Goal: Information Seeking & Learning: Find specific fact

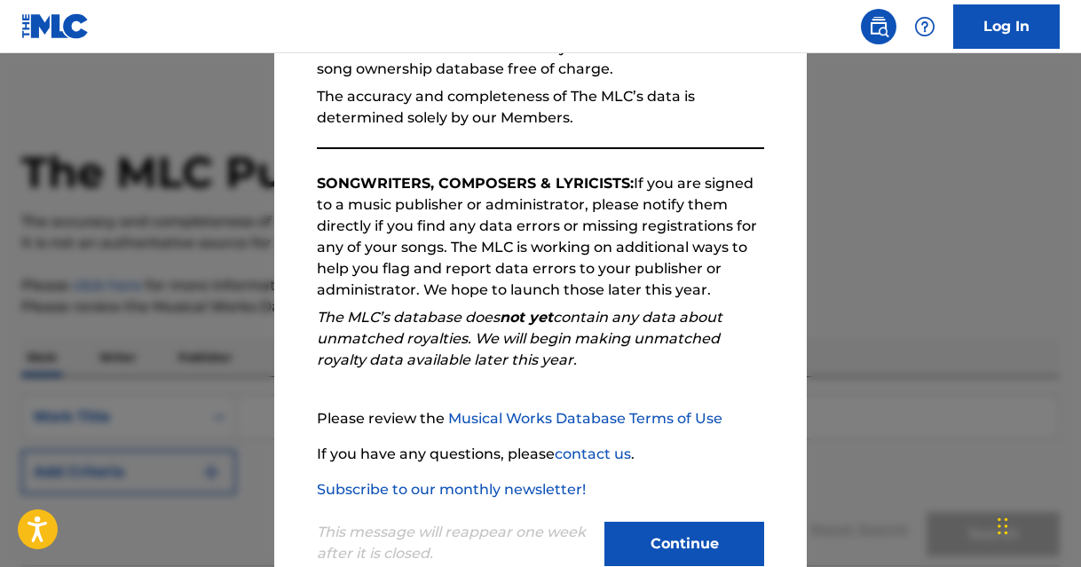
scroll to position [237, 0]
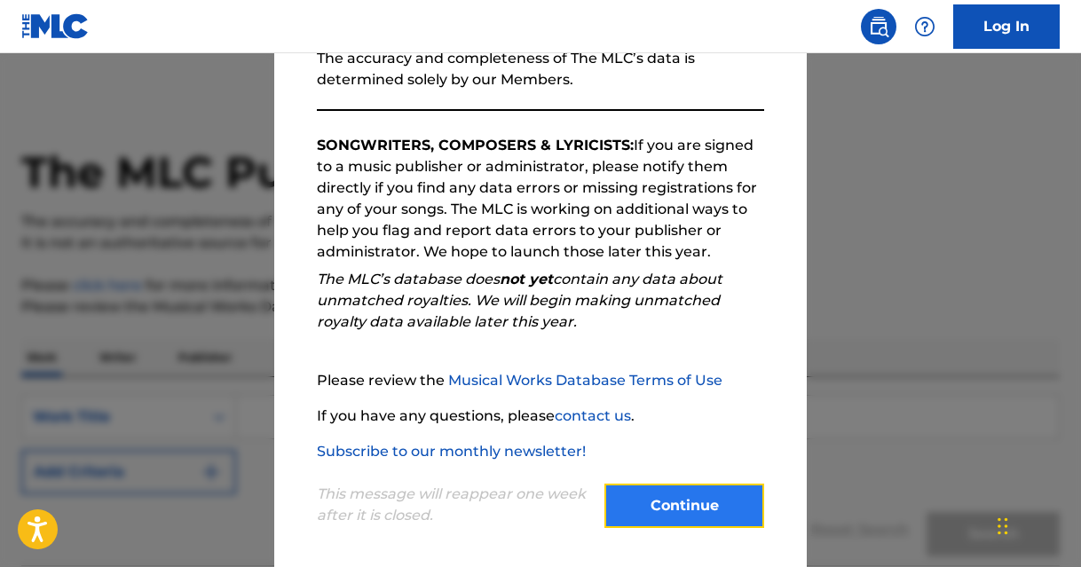
click at [661, 499] on button "Continue" at bounding box center [684, 506] width 160 height 44
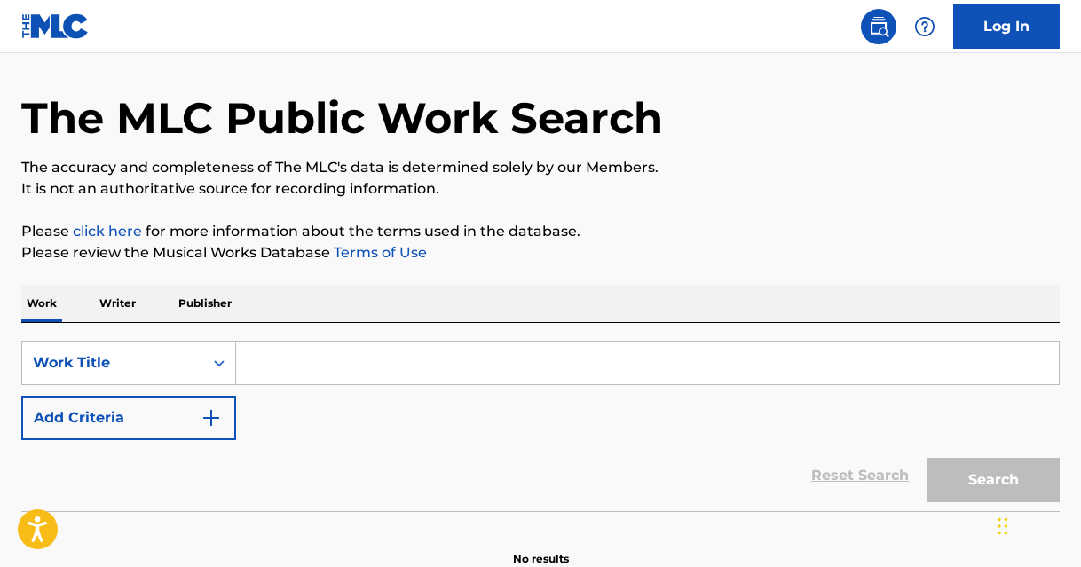
scroll to position [148, 0]
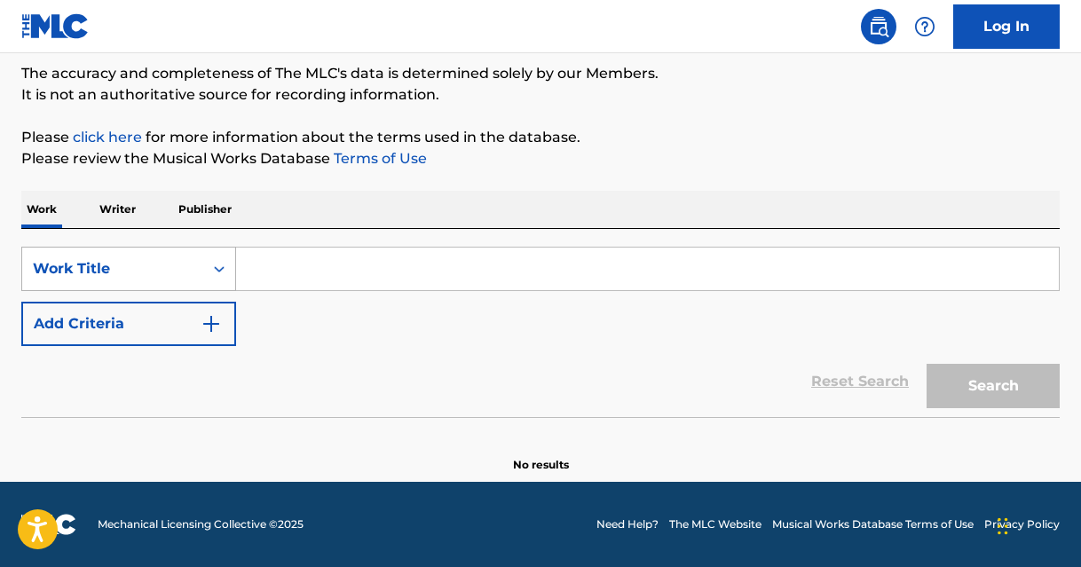
click at [216, 270] on icon "Search Form" at bounding box center [219, 269] width 11 height 6
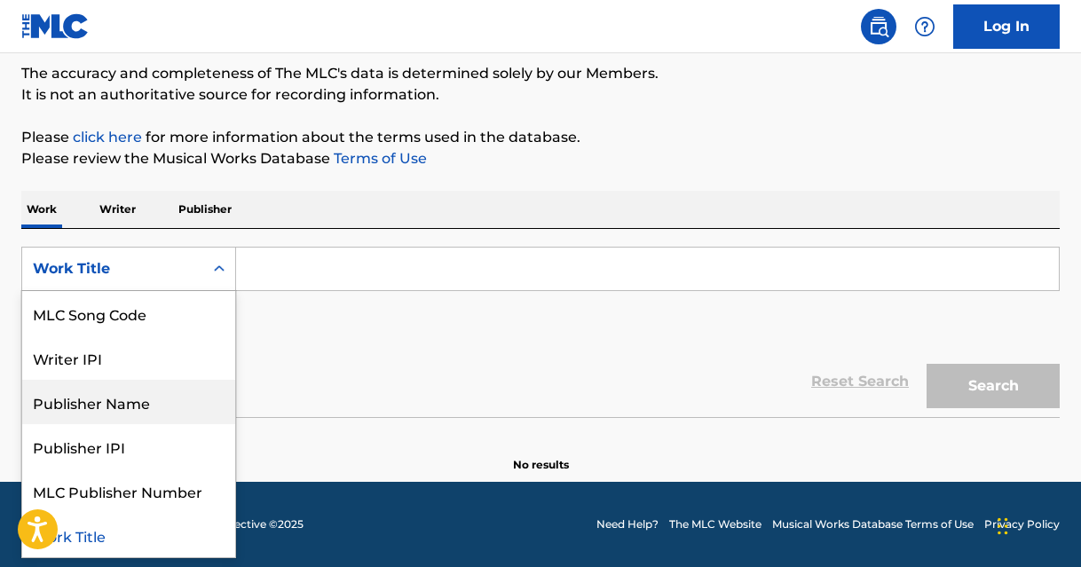
scroll to position [87, 0]
click at [313, 260] on input "Search Form" at bounding box center [647, 269] width 822 height 43
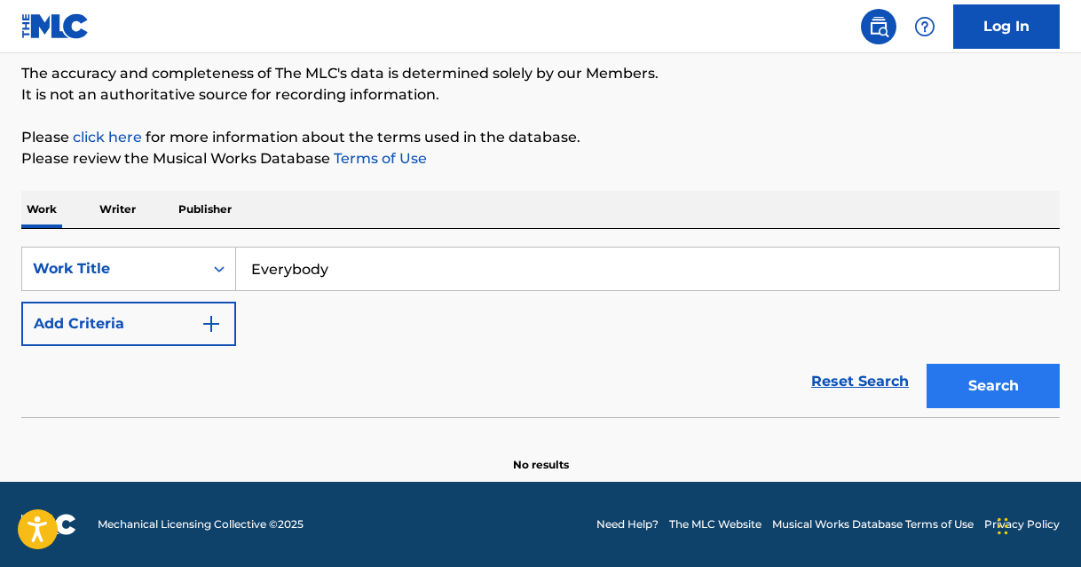
type input "Everybody"
click at [978, 394] on button "Search" at bounding box center [992, 386] width 133 height 44
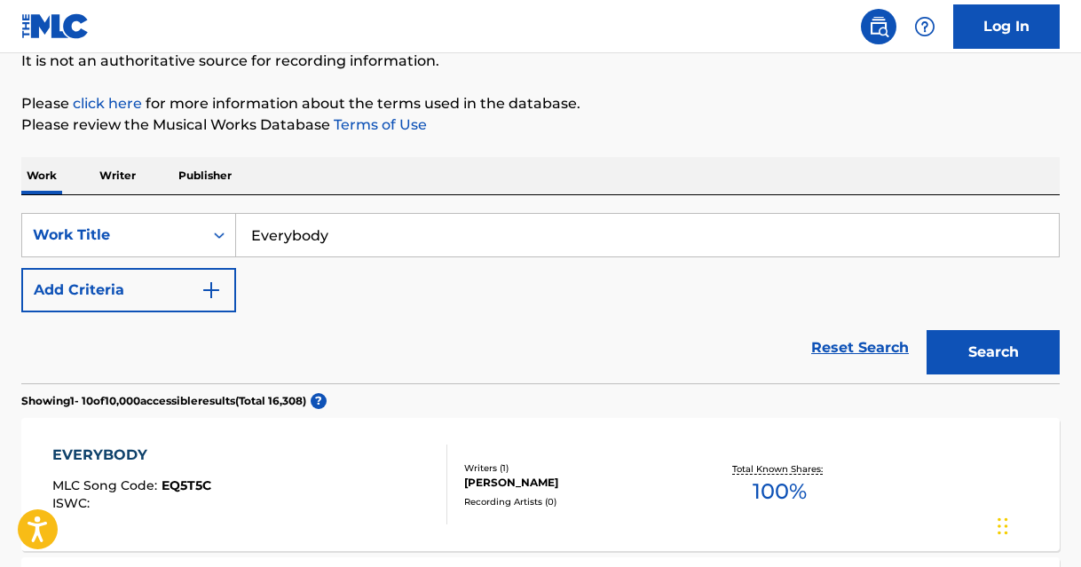
scroll to position [197, 0]
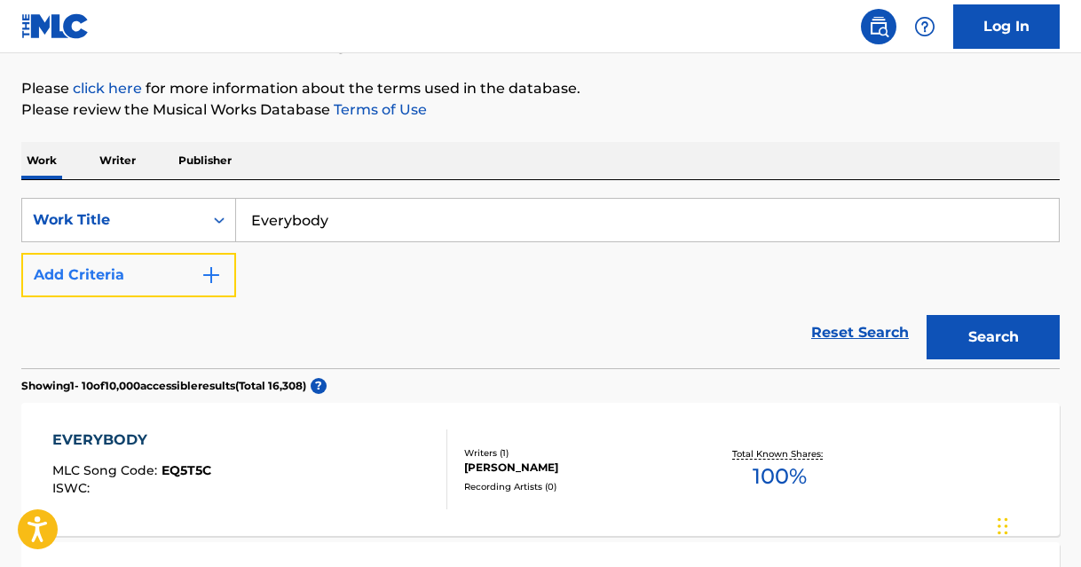
click at [208, 278] on img "Search Form" at bounding box center [211, 274] width 21 height 21
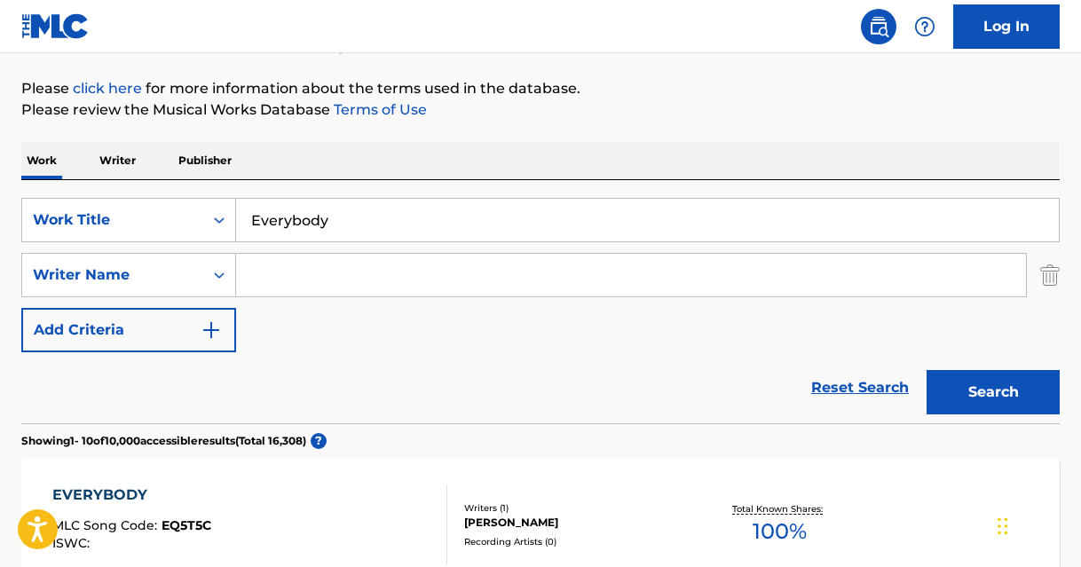
click at [317, 287] on input "Search Form" at bounding box center [631, 275] width 790 height 43
type input "P"
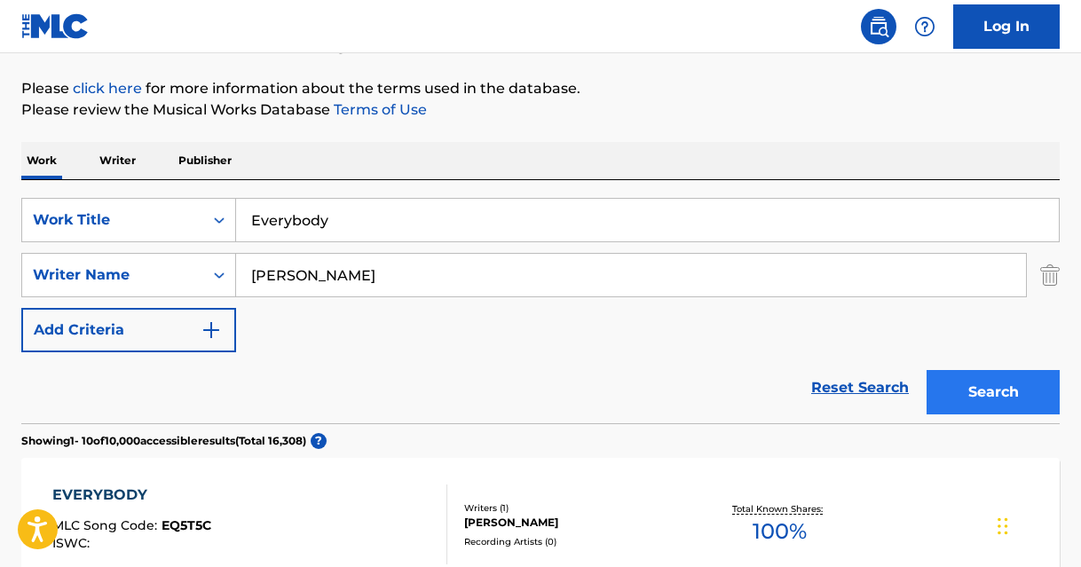
type input "[PERSON_NAME]"
click at [999, 393] on button "Search" at bounding box center [992, 392] width 133 height 44
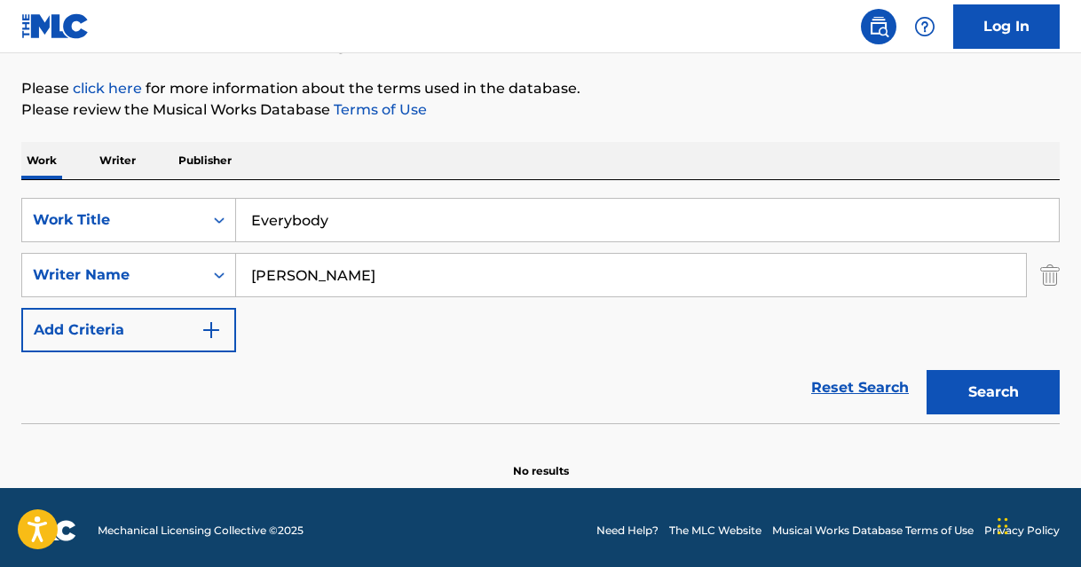
scroll to position [203, 0]
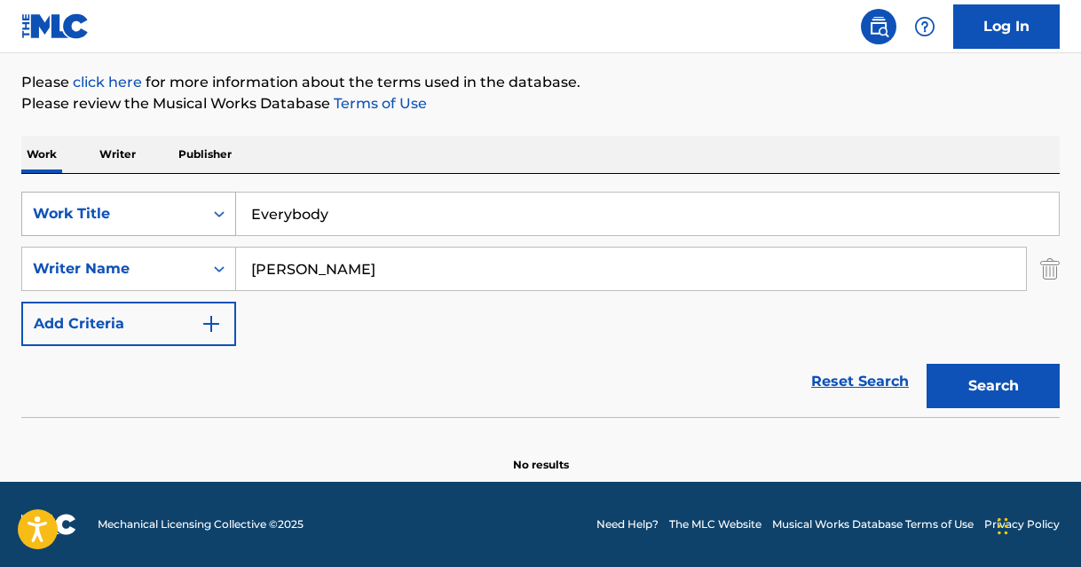
drag, startPoint x: 359, startPoint y: 219, endPoint x: 198, endPoint y: 215, distance: 161.5
click at [198, 215] on div "SearchWithCriteria2d805e84-65d1-4324-a5be-e9a3eba49c1b Work Title Everybody" at bounding box center [540, 214] width 1038 height 44
type input "I Hate This Town"
drag, startPoint x: 381, startPoint y: 274, endPoint x: 235, endPoint y: 248, distance: 147.9
click at [236, 248] on input "[PERSON_NAME]" at bounding box center [631, 269] width 790 height 43
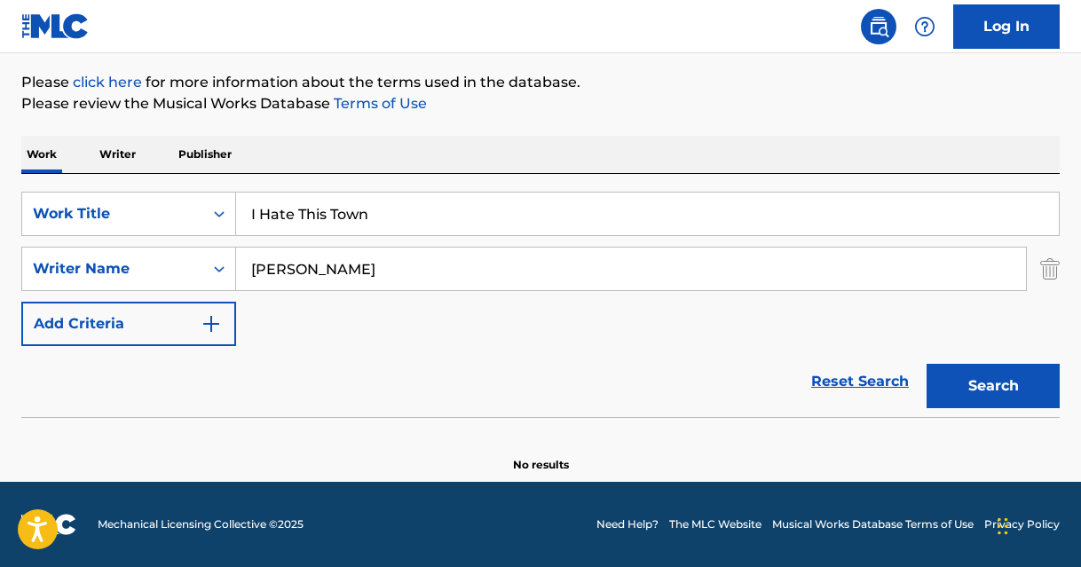
type input "[PERSON_NAME]"
click at [926, 364] on button "Search" at bounding box center [992, 386] width 133 height 44
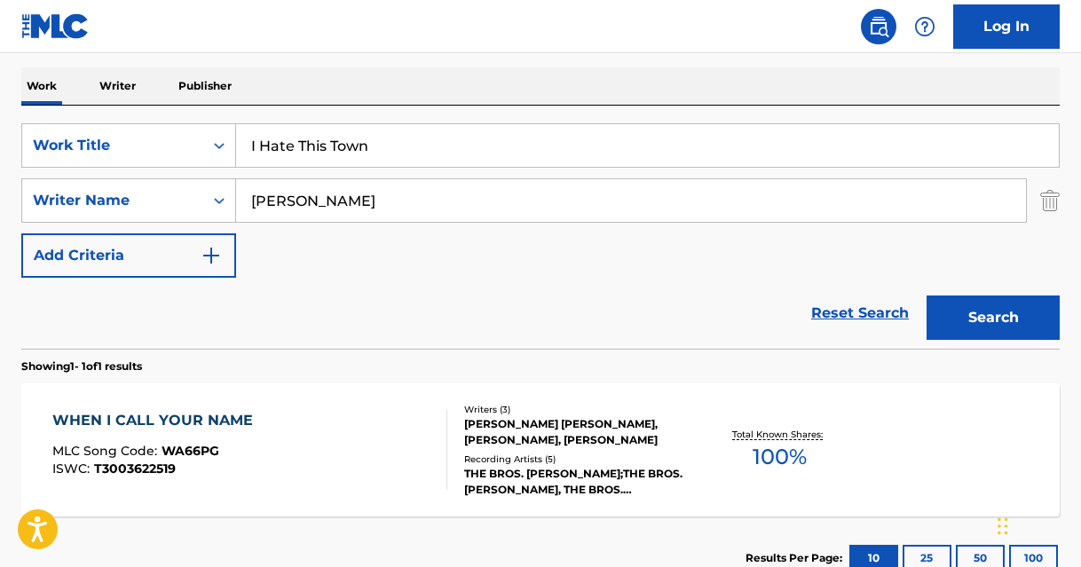
scroll to position [276, 0]
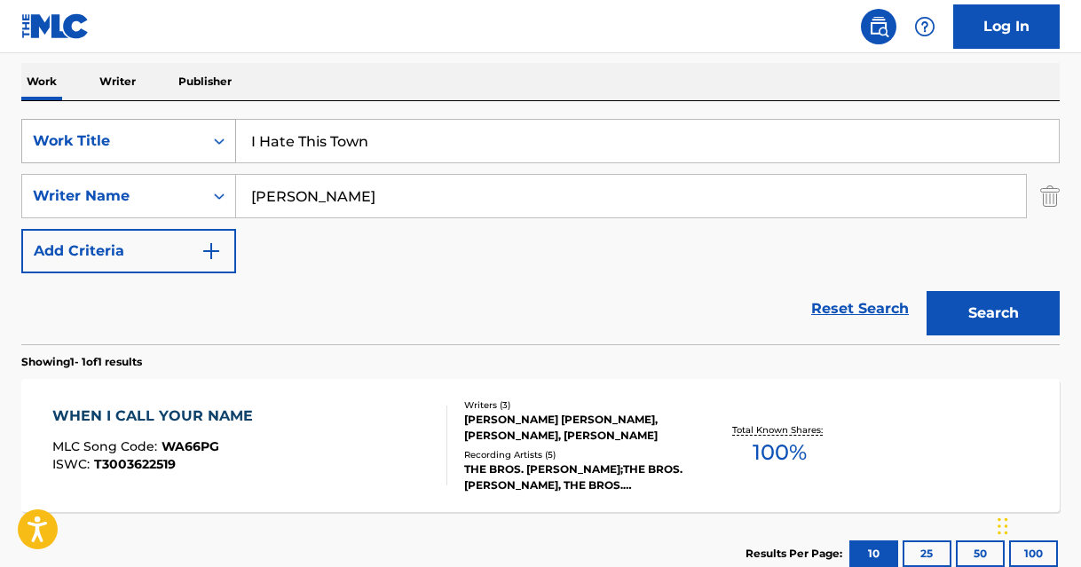
drag, startPoint x: 386, startPoint y: 145, endPoint x: 231, endPoint y: 133, distance: 155.8
click at [231, 133] on div "SearchWithCriteria2d805e84-65d1-4324-a5be-e9a3eba49c1b Work Title I Hate This T…" at bounding box center [540, 141] width 1038 height 44
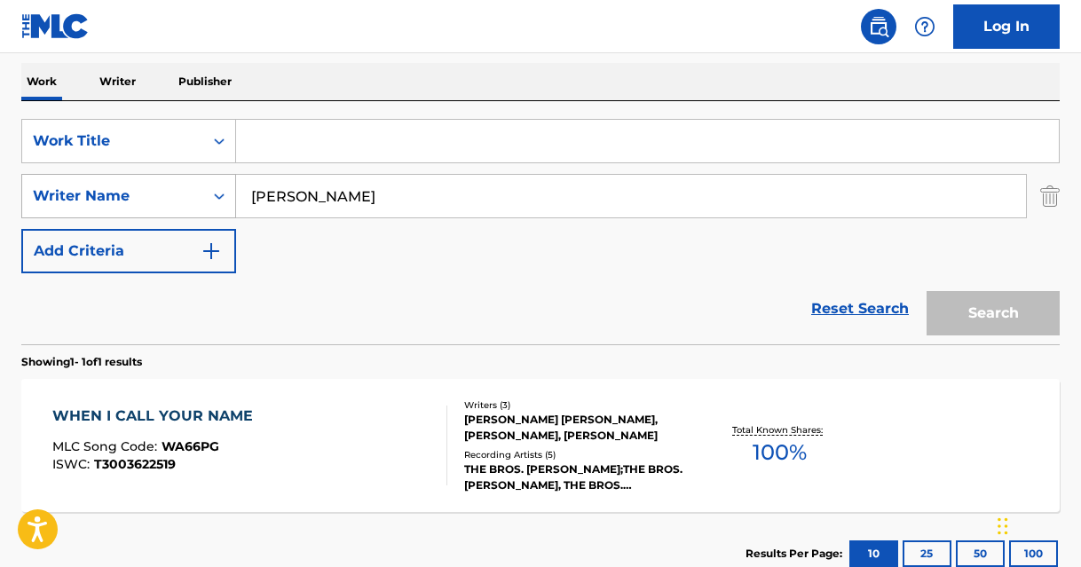
drag, startPoint x: 392, startPoint y: 200, endPoint x: 216, endPoint y: 182, distance: 177.4
click at [216, 182] on div "SearchWithCriteria329ff4d2-d63c-456c-ab8e-6c397dcbdd3f Writer Name [PERSON_NAME]" at bounding box center [540, 196] width 1038 height 44
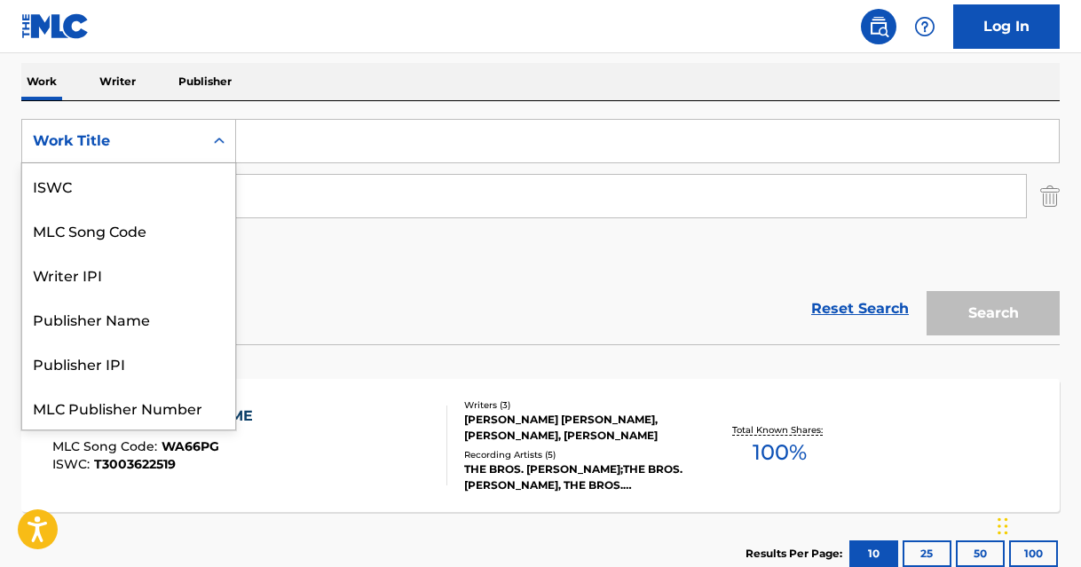
click at [219, 142] on icon "Search Form" at bounding box center [219, 141] width 18 height 18
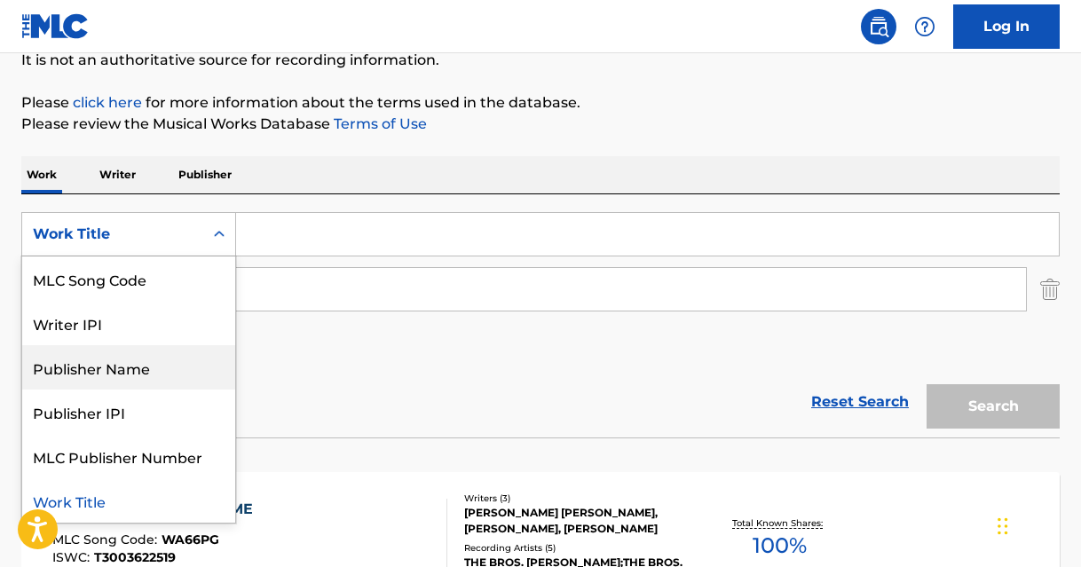
scroll to position [173, 0]
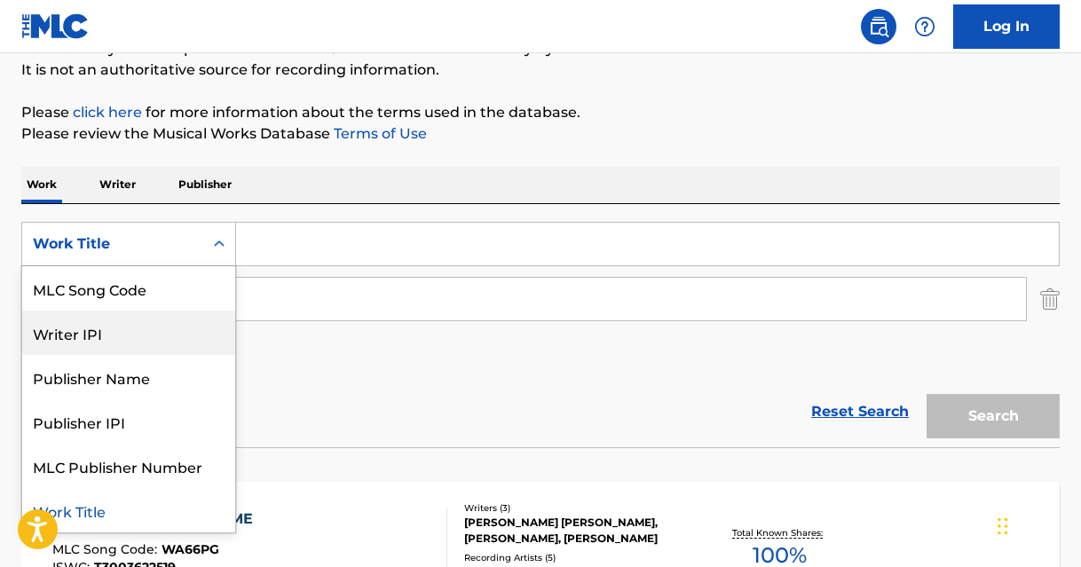
click at [382, 289] on input "Search Form" at bounding box center [631, 299] width 790 height 43
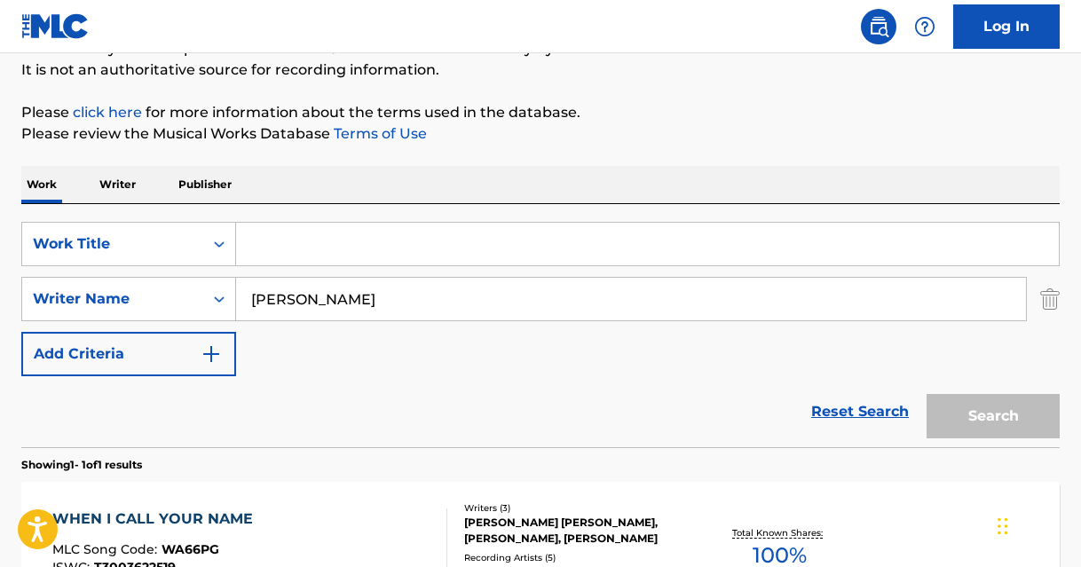
type input "[PERSON_NAME]"
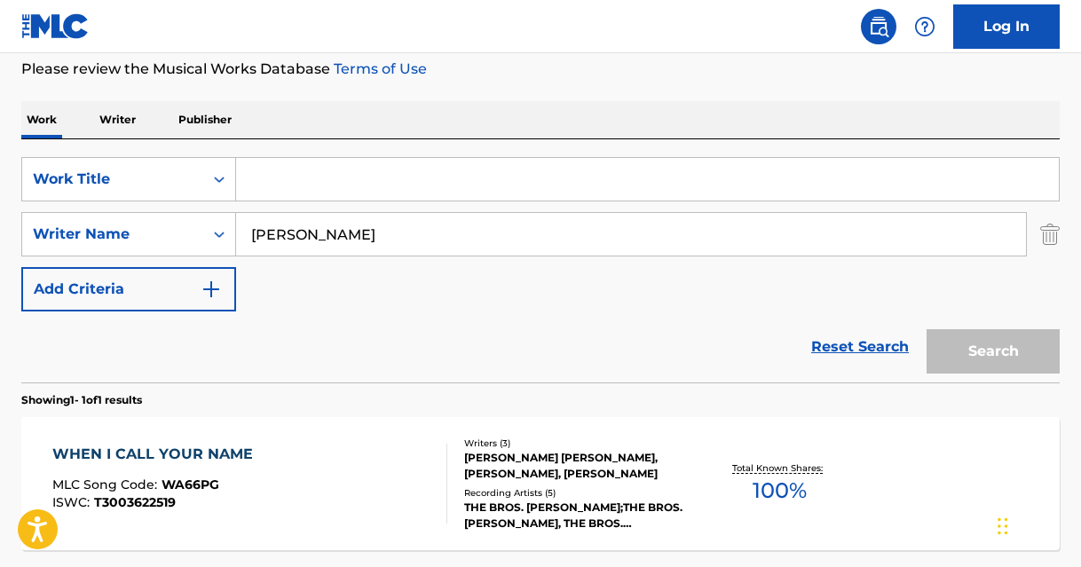
scroll to position [201, 0]
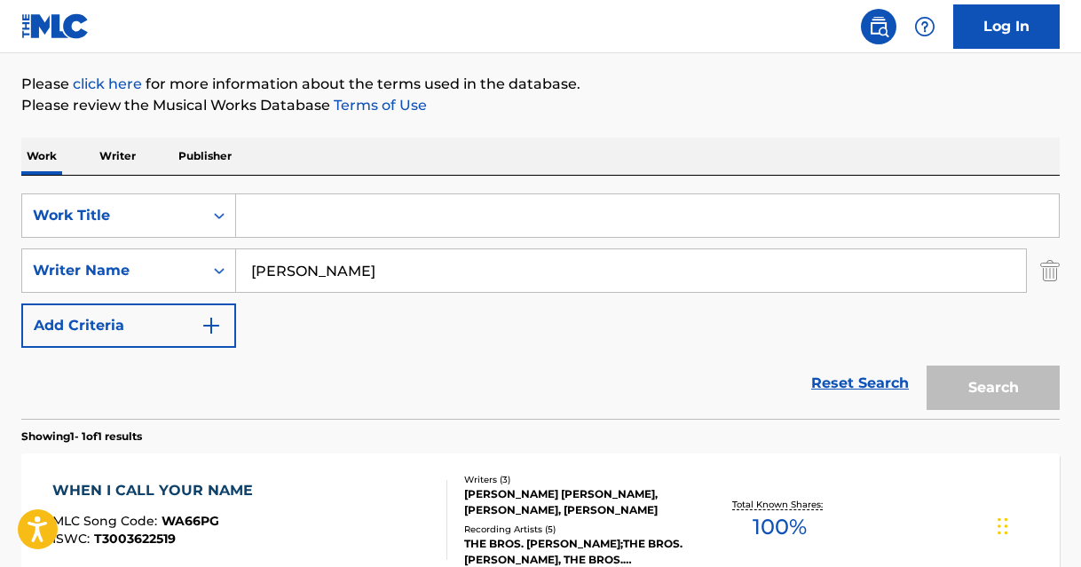
click at [360, 225] on input "Search Form" at bounding box center [647, 215] width 822 height 43
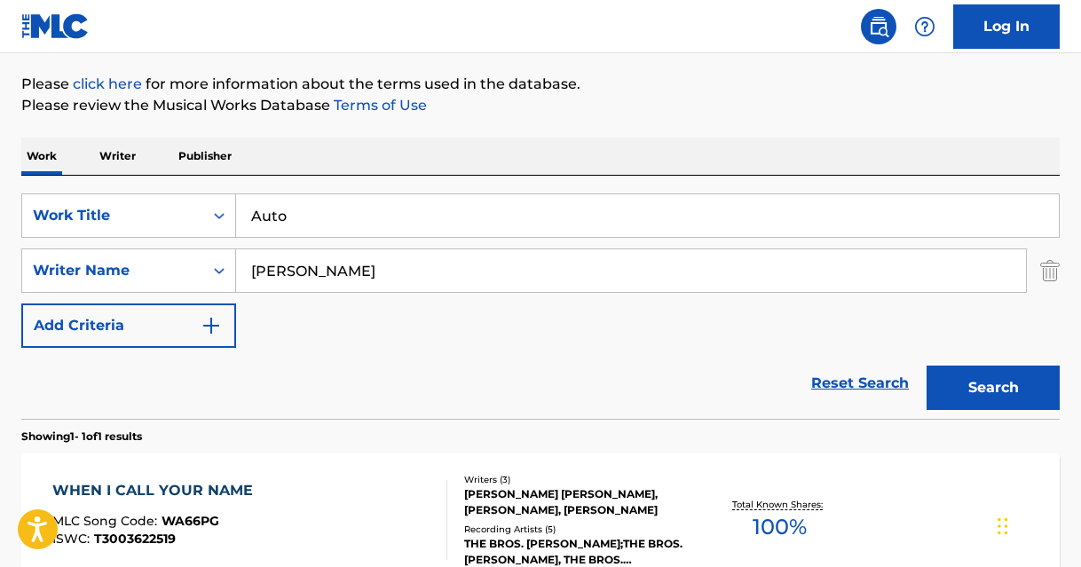
type input "Auto"
click at [926, 366] on button "Search" at bounding box center [992, 388] width 133 height 44
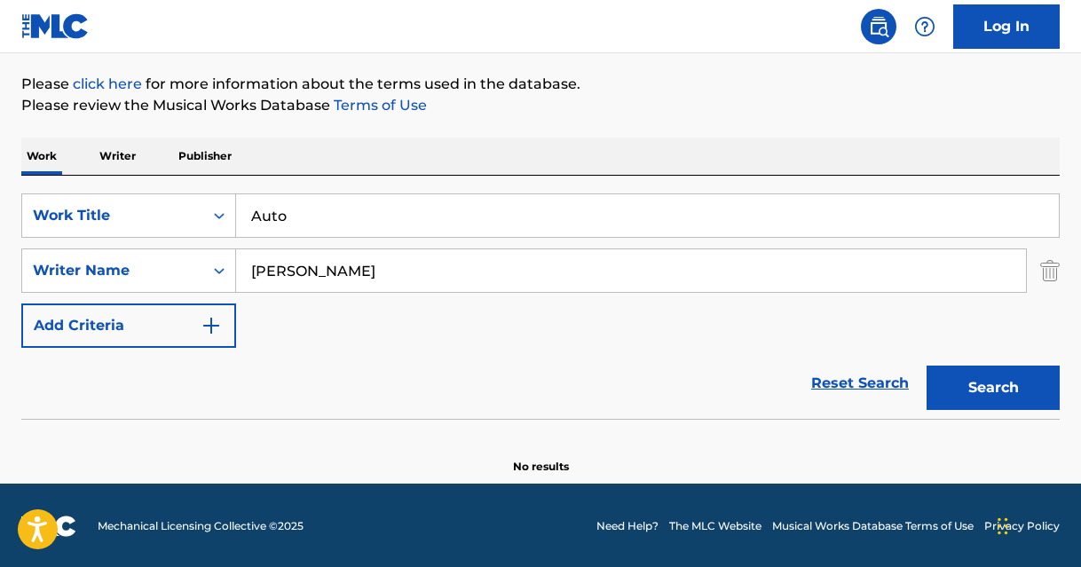
scroll to position [203, 0]
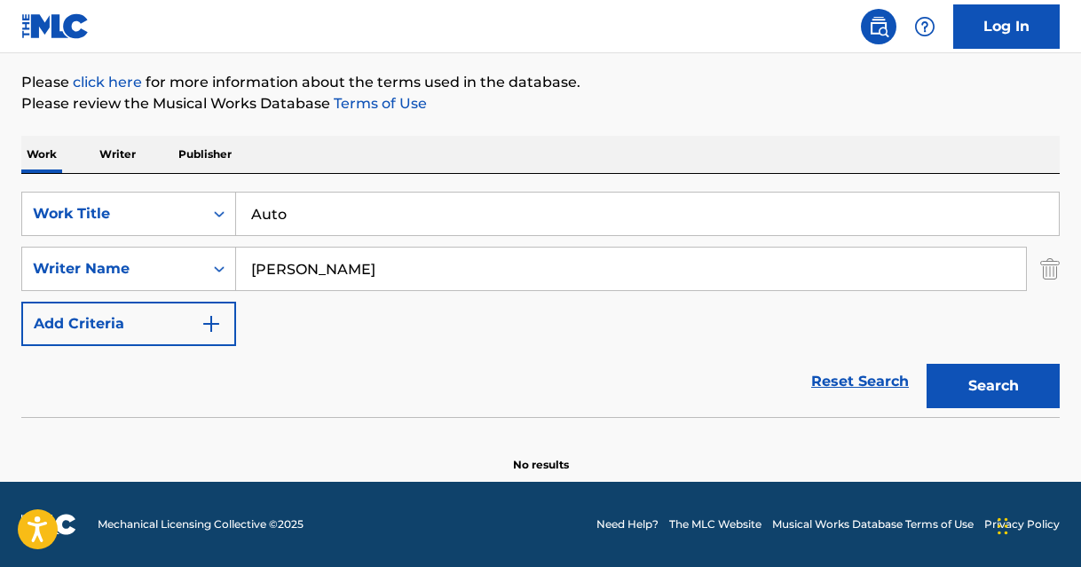
click at [125, 152] on p "Writer" at bounding box center [117, 154] width 47 height 37
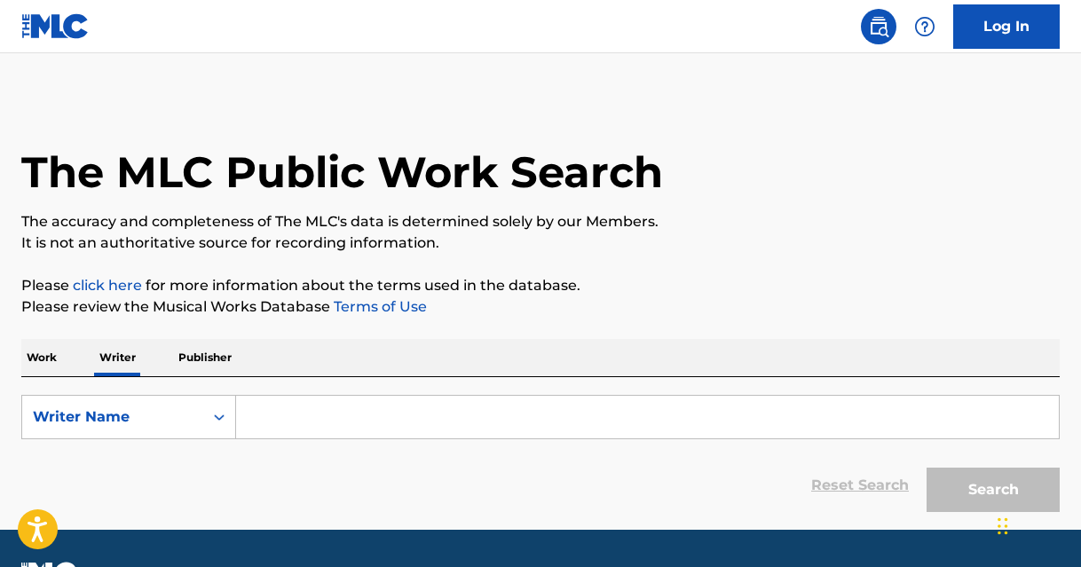
click at [320, 419] on input "Search Form" at bounding box center [647, 417] width 822 height 43
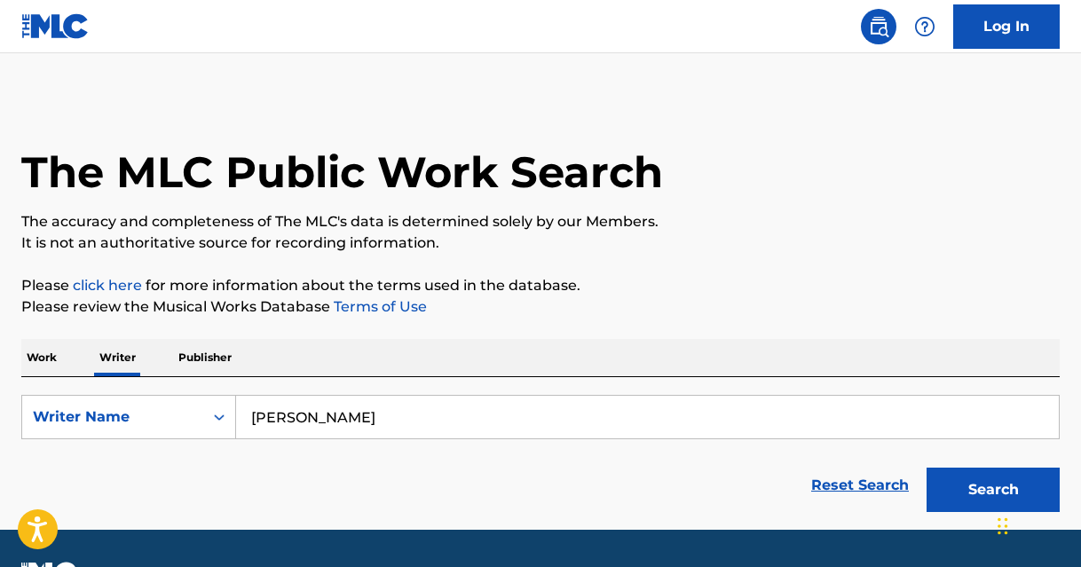
type input "[PERSON_NAME]"
click at [926, 468] on button "Search" at bounding box center [992, 490] width 133 height 44
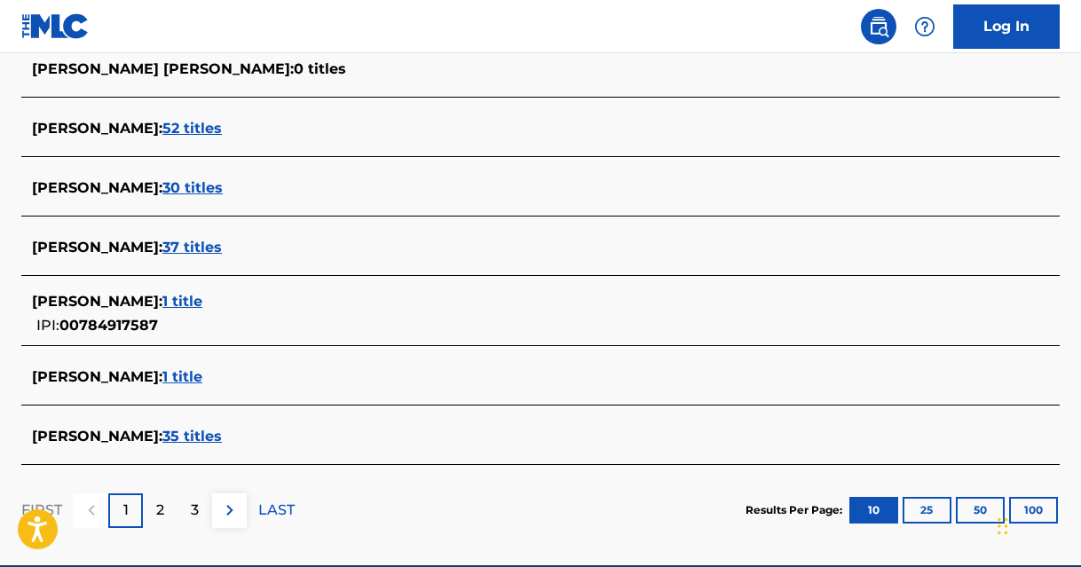
scroll to position [705, 0]
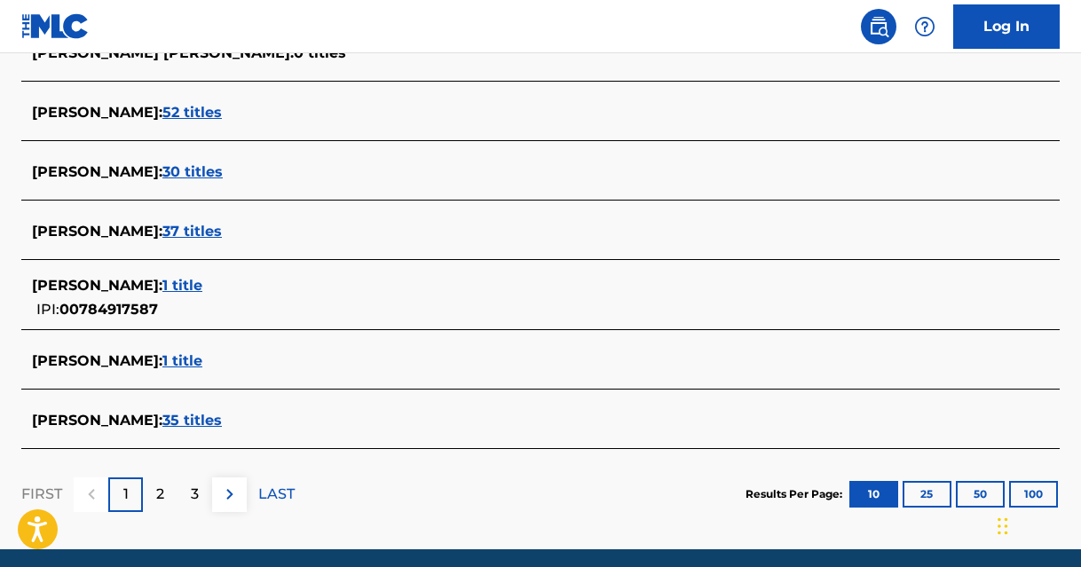
click at [215, 420] on span "35 titles" at bounding box center [191, 420] width 59 height 17
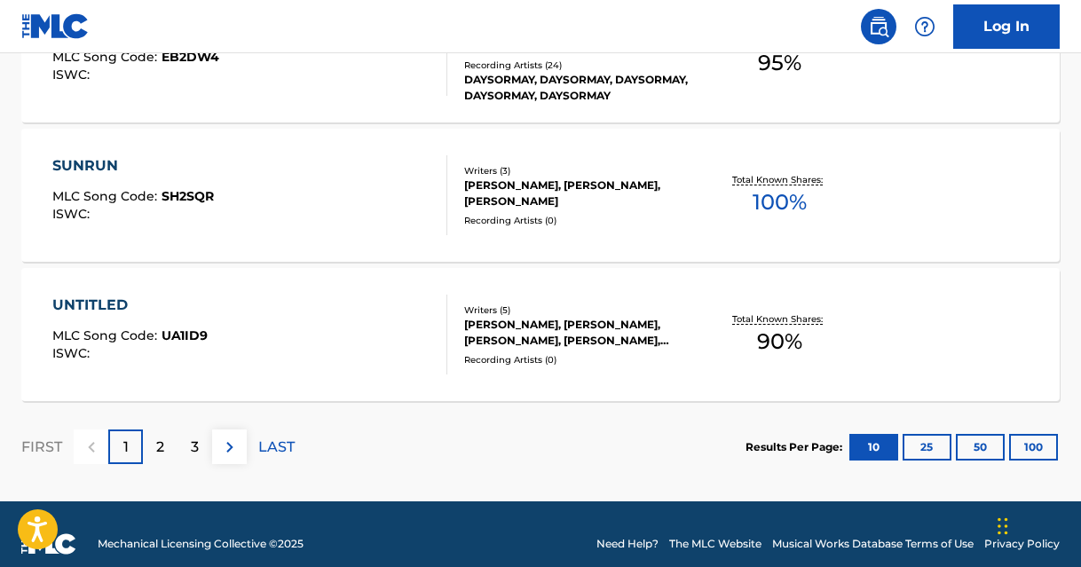
scroll to position [1592, 0]
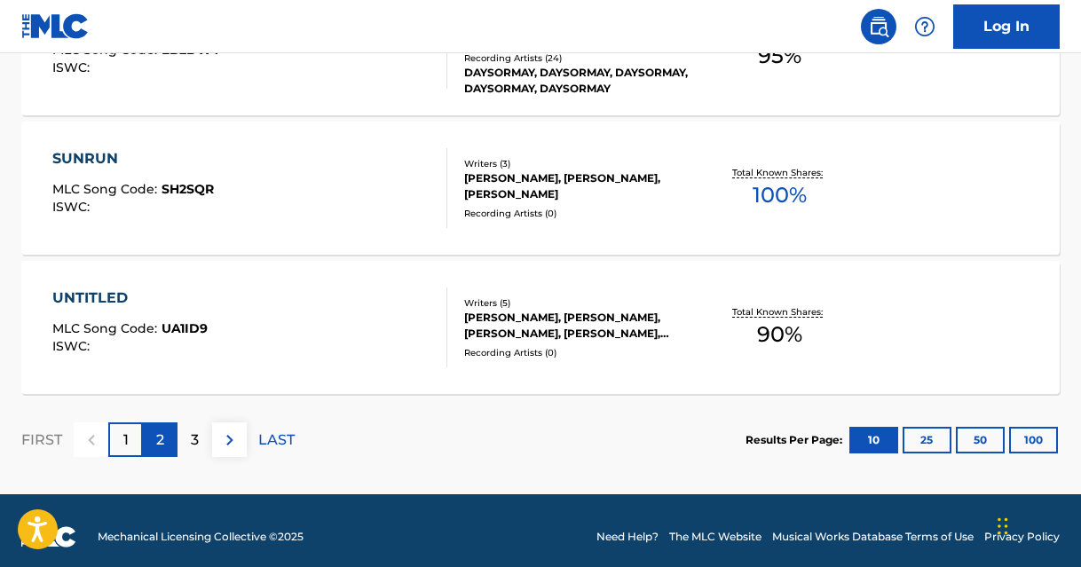
click at [164, 435] on div "2" at bounding box center [160, 439] width 35 height 35
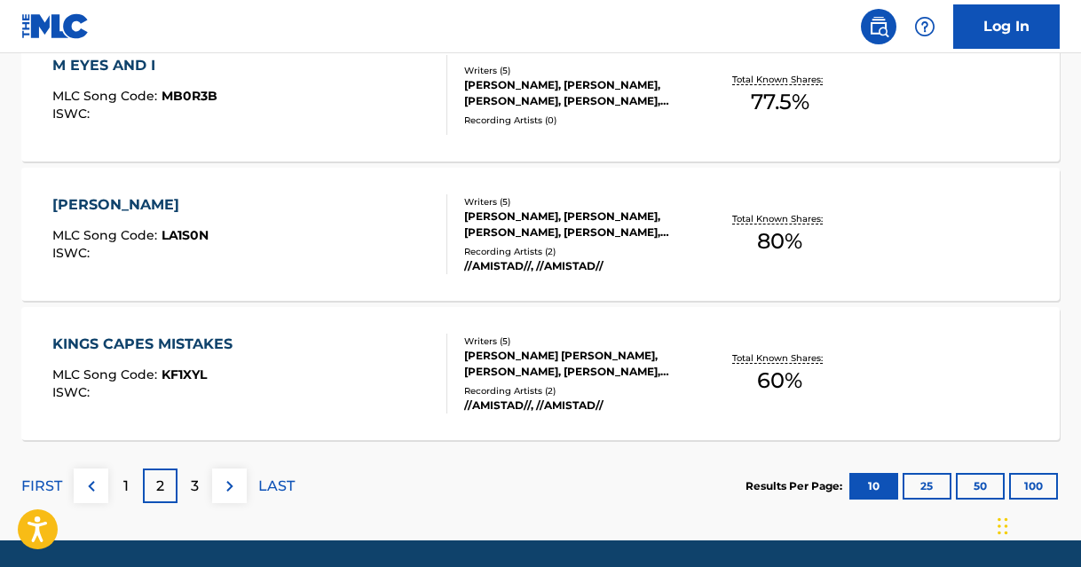
scroll to position [1605, 0]
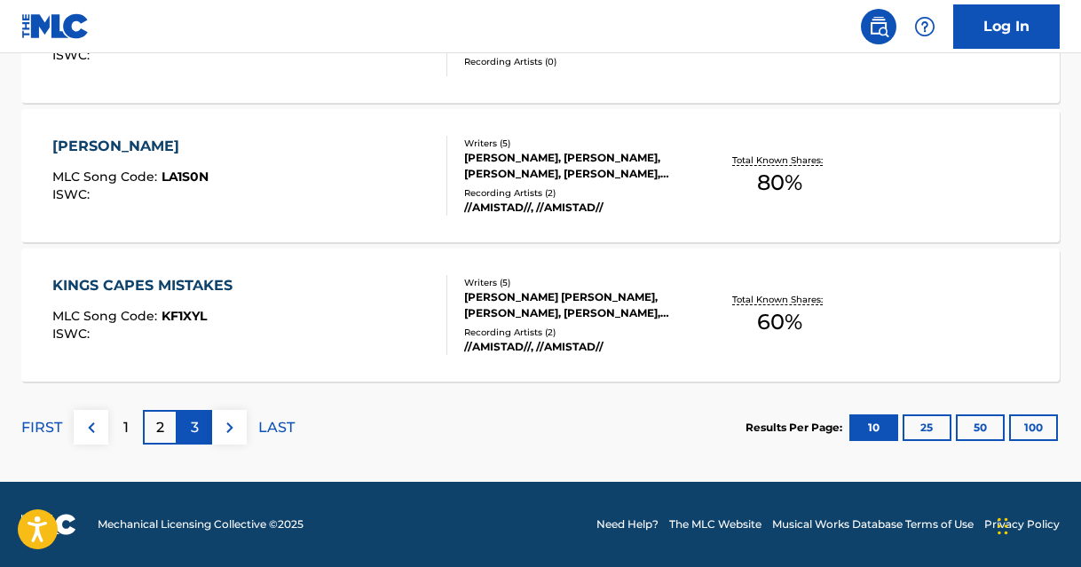
click at [193, 427] on p "3" at bounding box center [195, 427] width 8 height 21
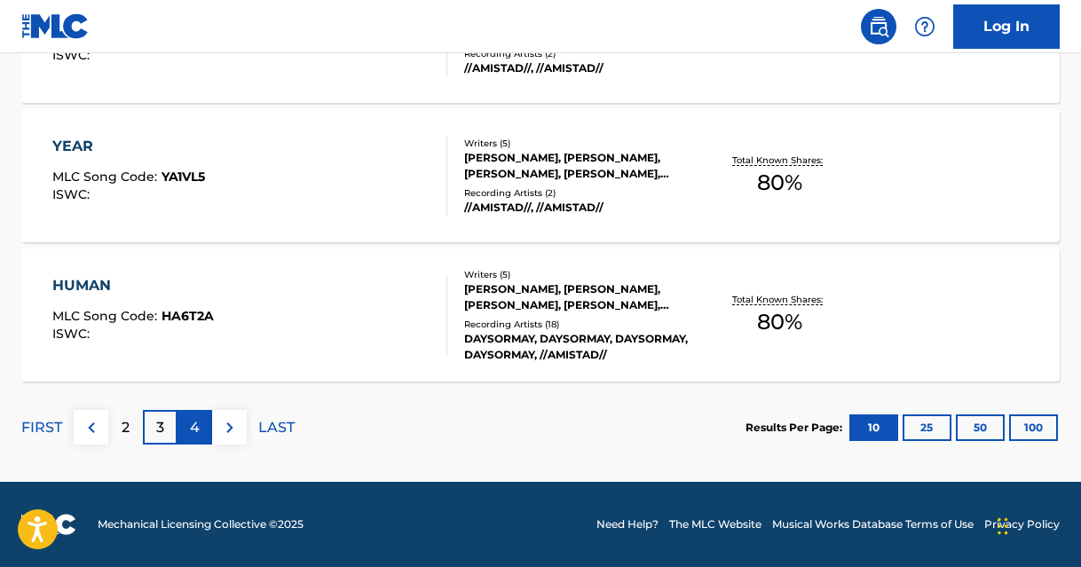
click at [190, 427] on p "4" at bounding box center [195, 427] width 10 height 21
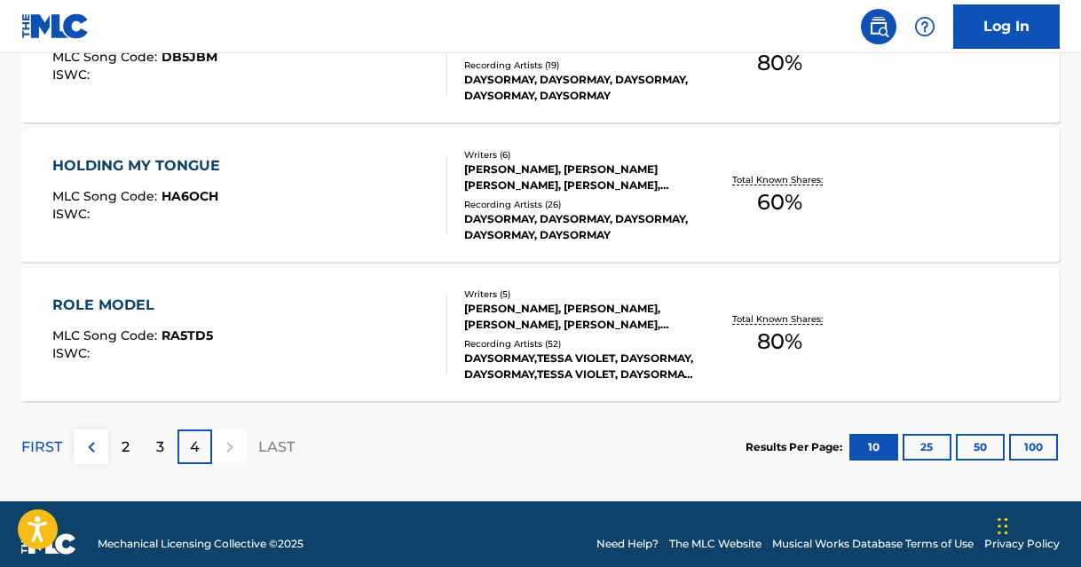
scroll to position [908, 0]
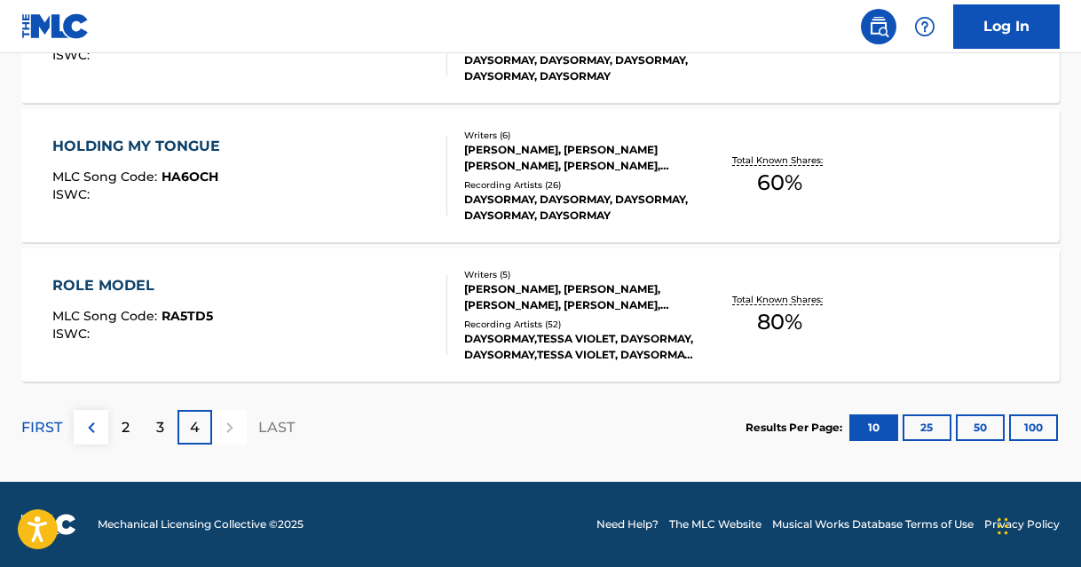
click at [720, 323] on div "Total Known Shares: 80 %" at bounding box center [780, 315] width 173 height 54
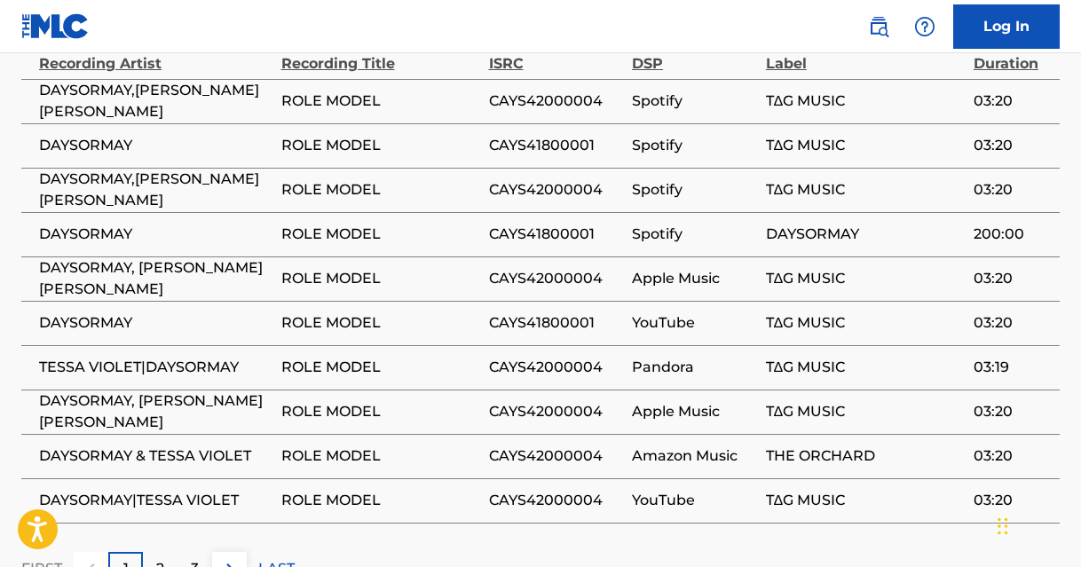
scroll to position [1359, 0]
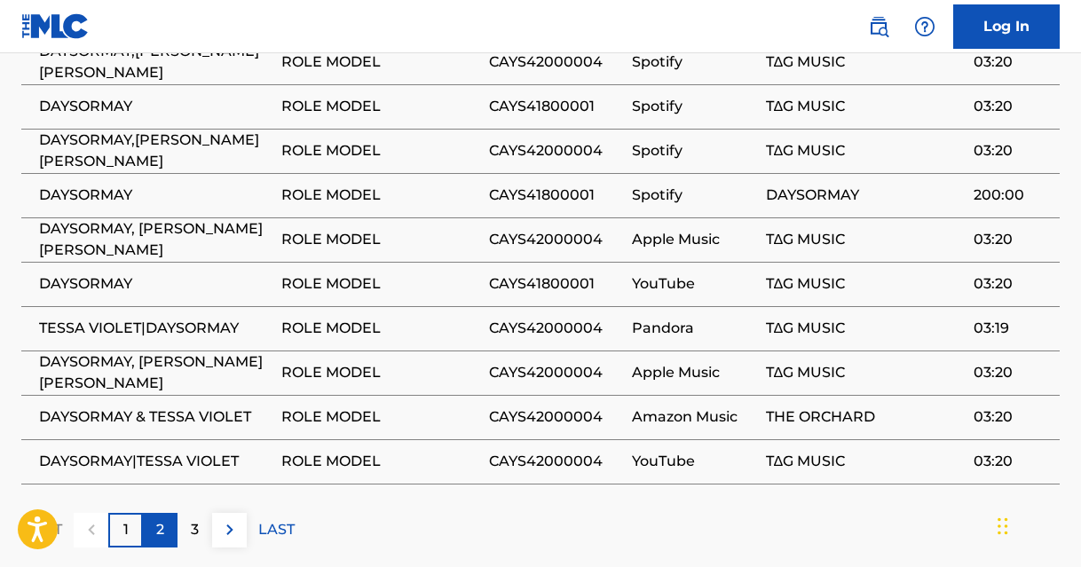
click at [157, 519] on p "2" at bounding box center [160, 529] width 8 height 21
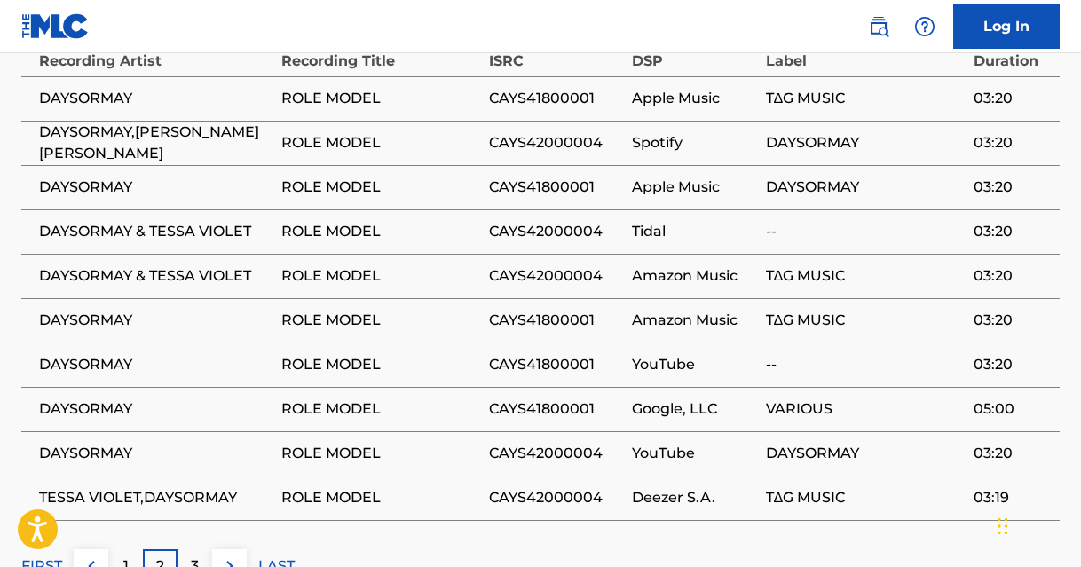
scroll to position [1395, 0]
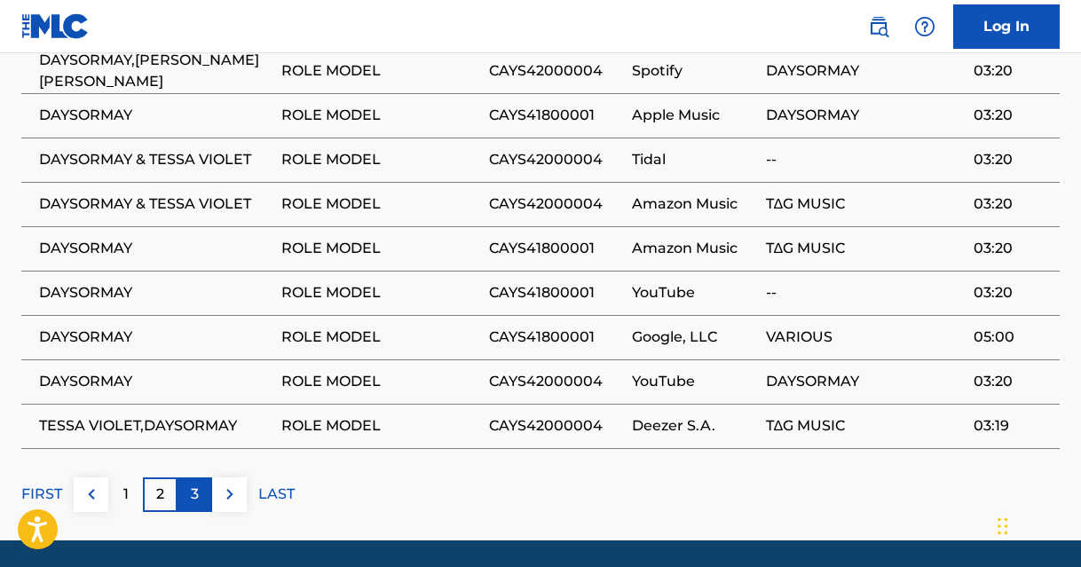
click at [202, 477] on div "3" at bounding box center [194, 494] width 35 height 35
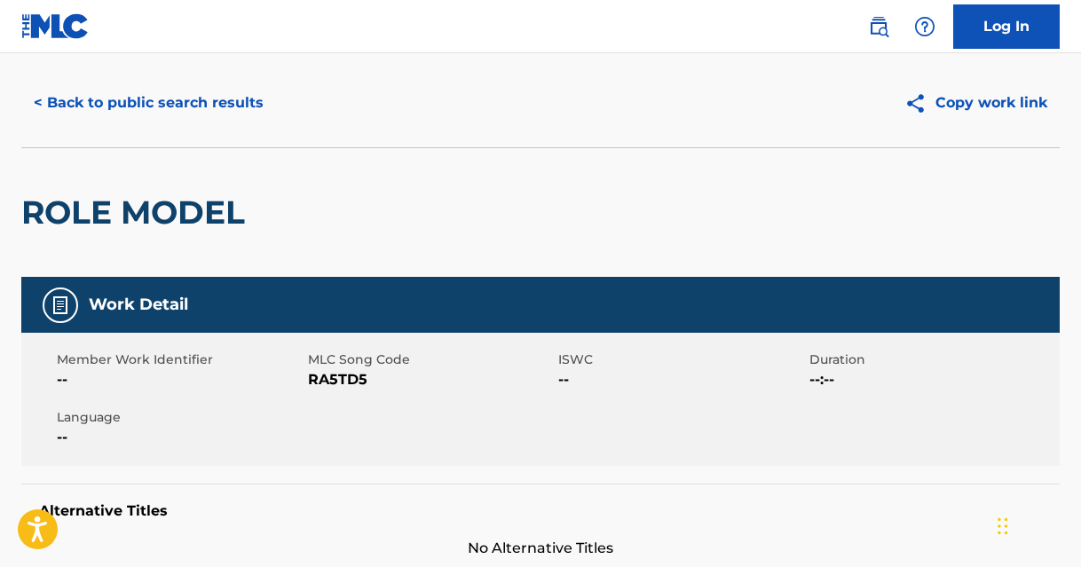
scroll to position [0, 0]
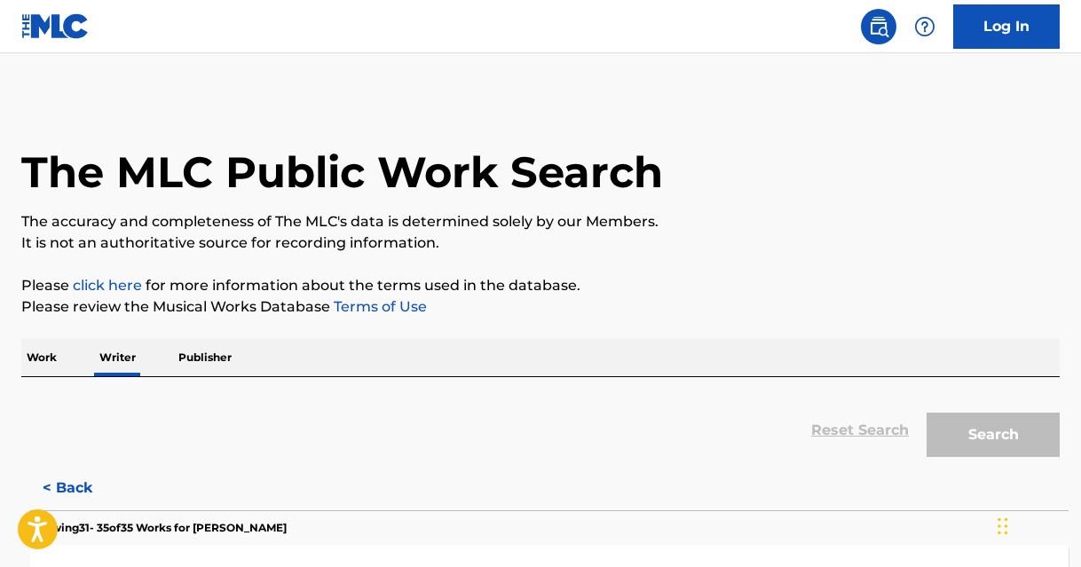
scroll to position [102, 0]
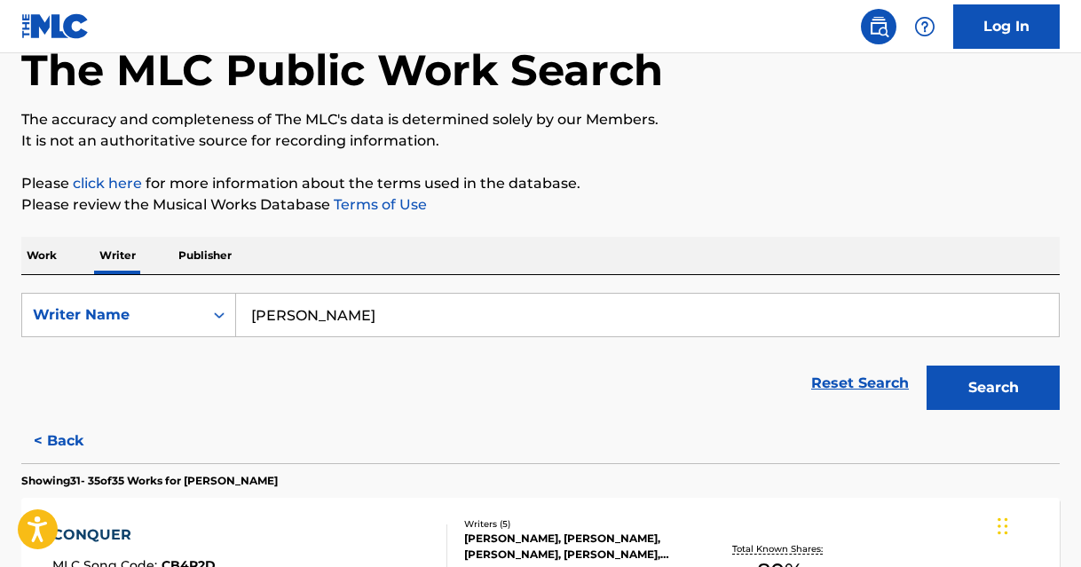
drag, startPoint x: 378, startPoint y: 315, endPoint x: 239, endPoint y: 318, distance: 139.3
click at [239, 318] on input "[PERSON_NAME]" at bounding box center [647, 315] width 822 height 43
type input "[PERSON_NAME]"
click at [926, 366] on button "Search" at bounding box center [992, 388] width 133 height 44
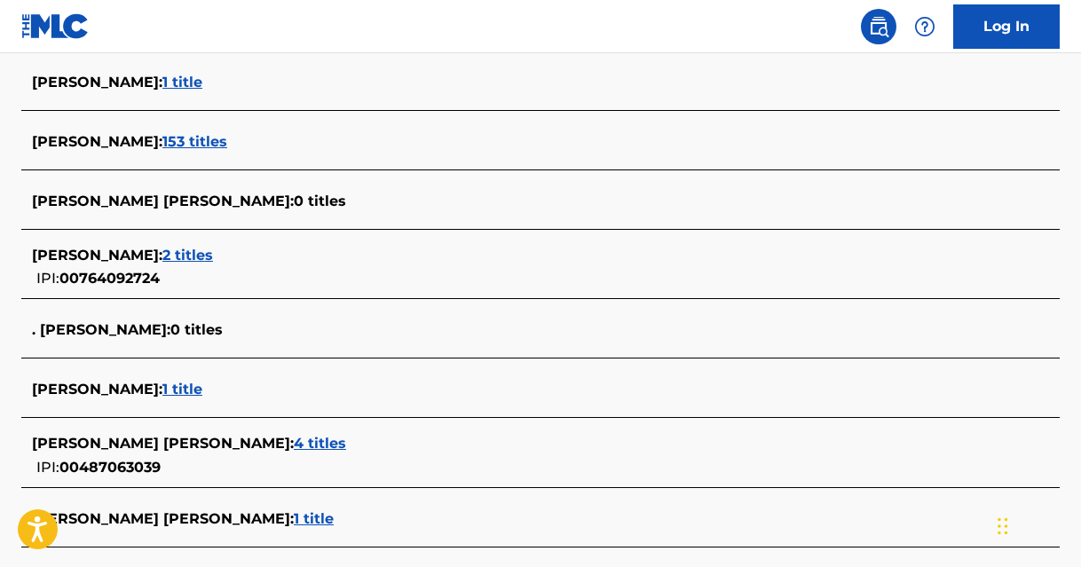
scroll to position [607, 0]
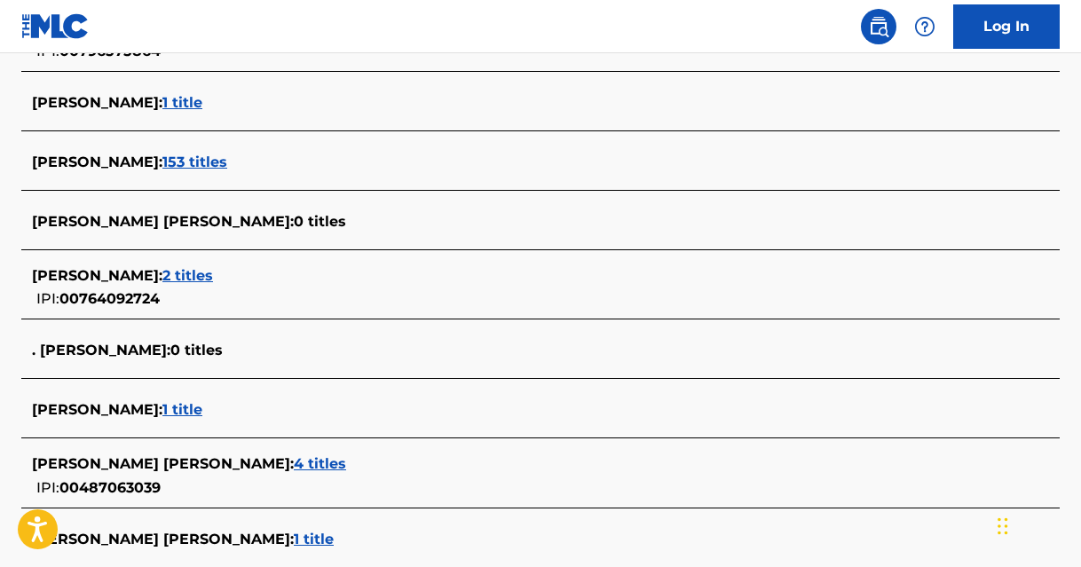
click at [207, 272] on span "2 titles" at bounding box center [187, 275] width 51 height 17
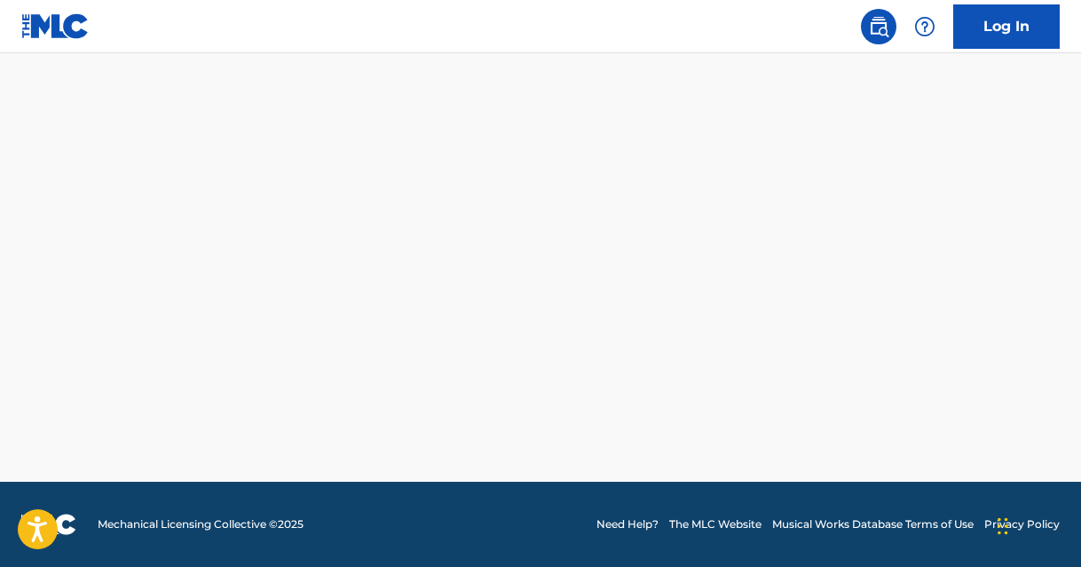
scroll to position [483, 0]
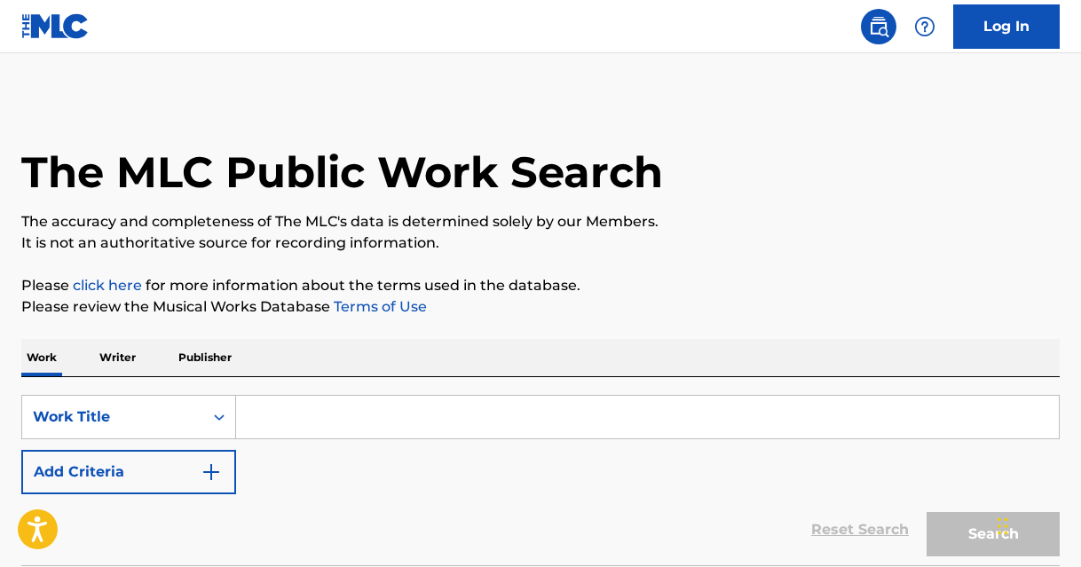
click at [345, 418] on input "Search Form" at bounding box center [647, 417] width 822 height 43
click at [136, 368] on p "Writer" at bounding box center [117, 357] width 47 height 37
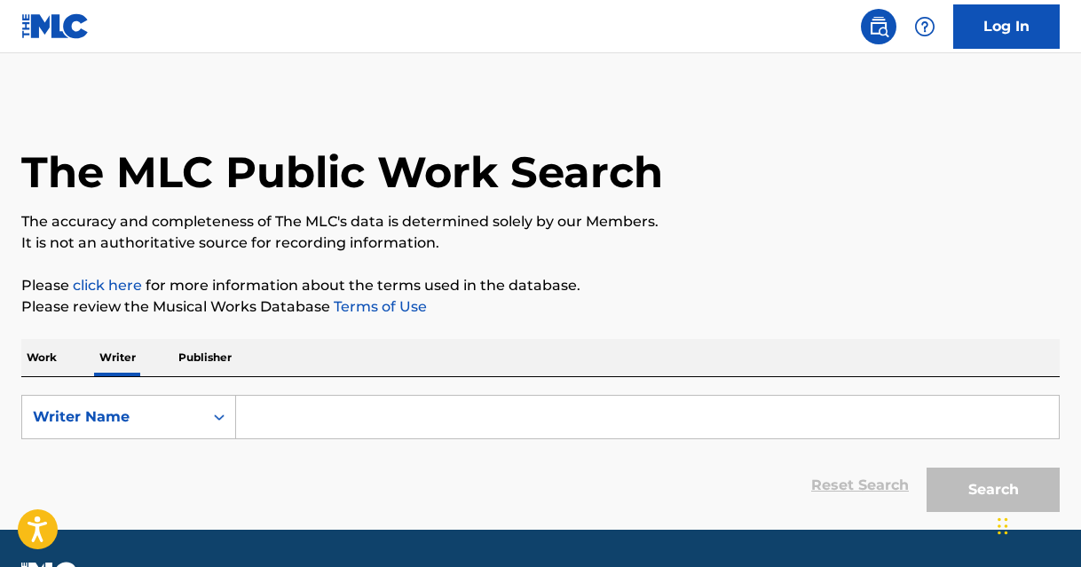
click at [283, 406] on input "Search Form" at bounding box center [647, 417] width 822 height 43
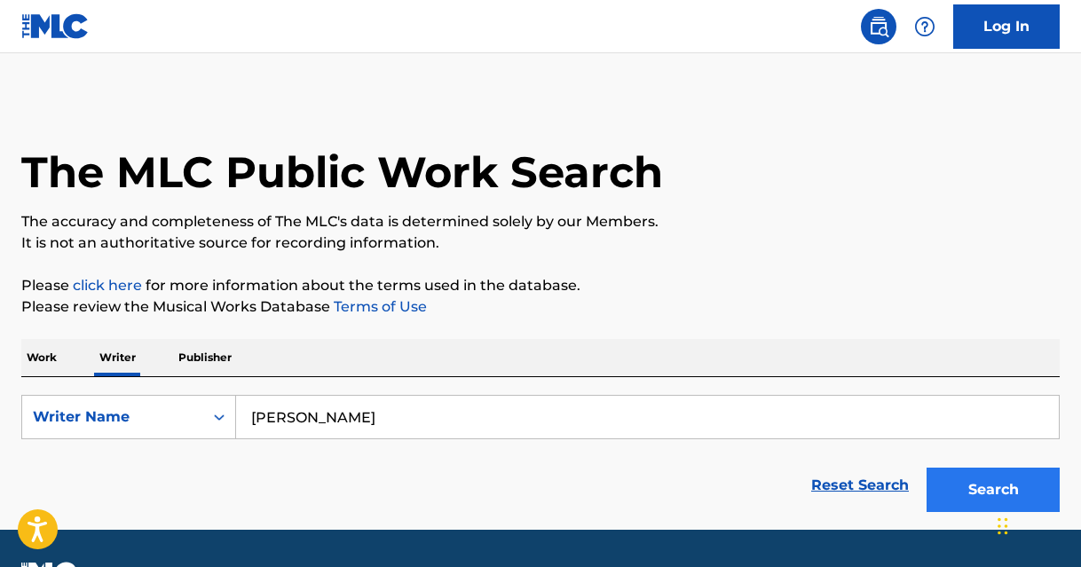
type input "[PERSON_NAME]"
click at [1001, 475] on button "Search" at bounding box center [992, 490] width 133 height 44
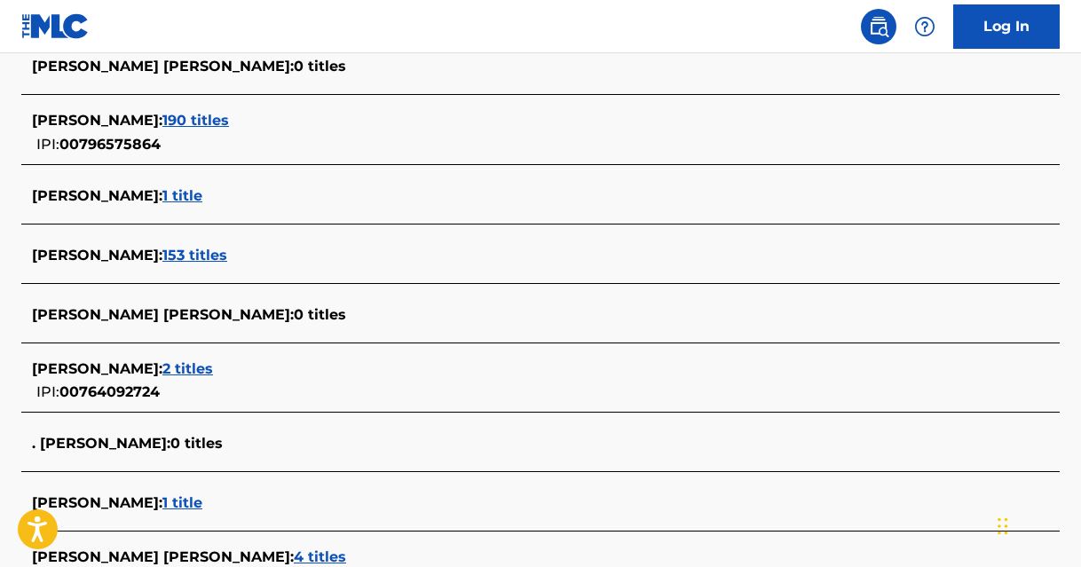
scroll to position [521, 0]
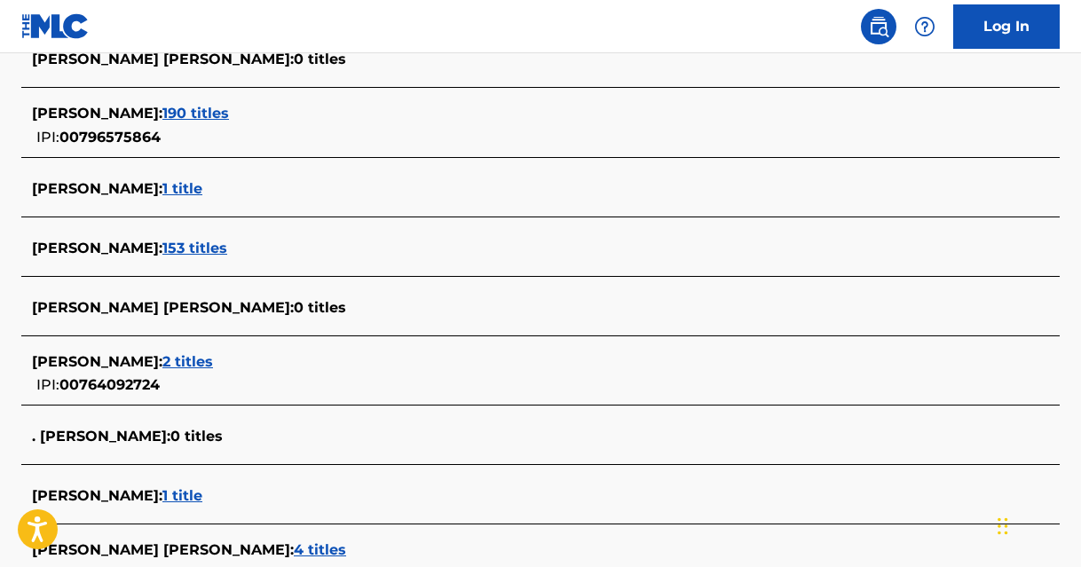
click at [199, 358] on span "2 titles" at bounding box center [187, 361] width 51 height 17
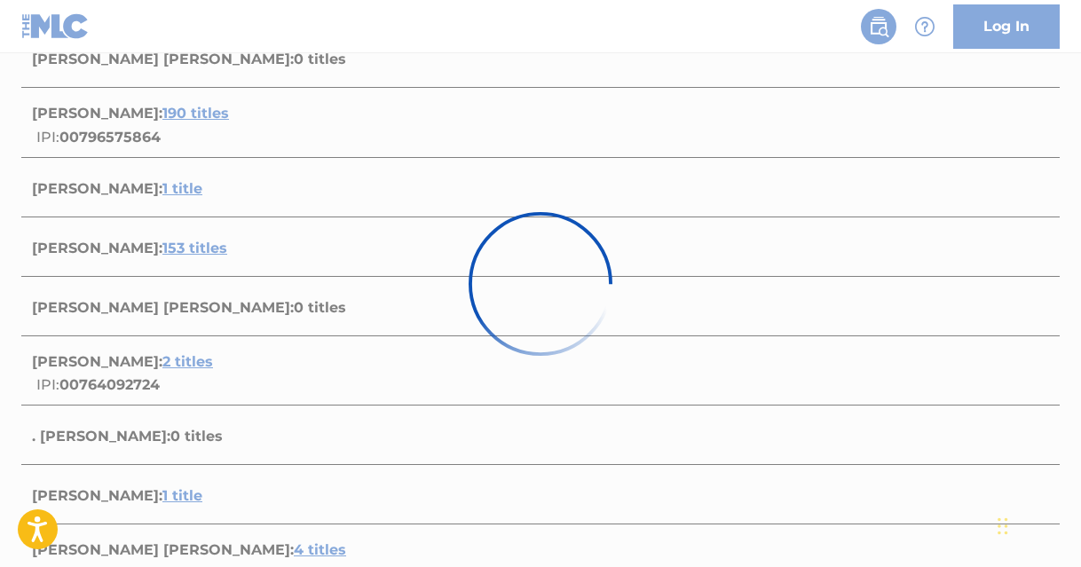
scroll to position [483, 0]
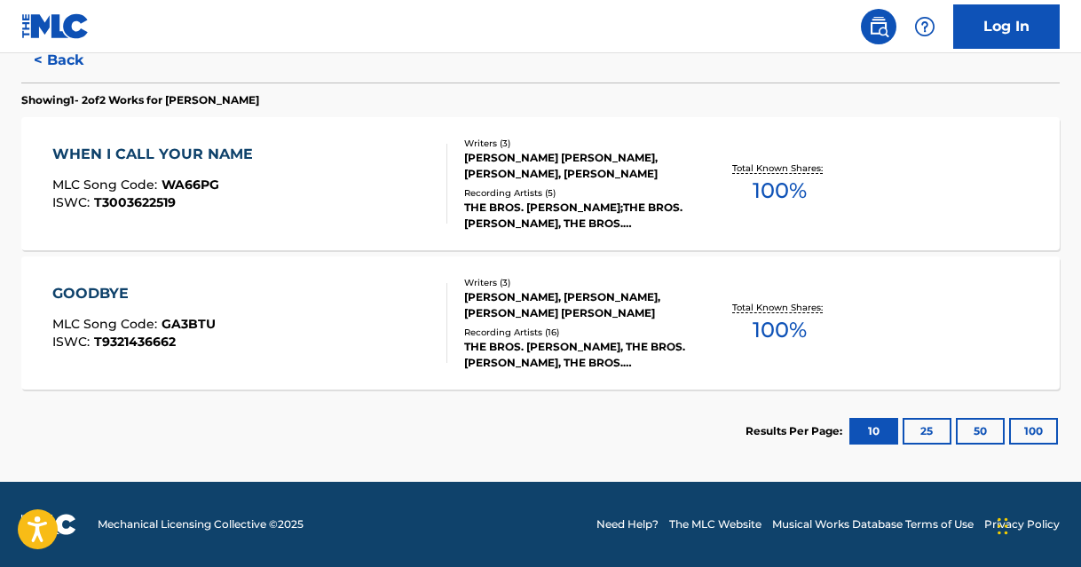
click at [719, 148] on div "WHEN I CALL YOUR NAME MLC Song Code : WA66PG ISWC : T3003622519 Writers ( 3 ) J…" at bounding box center [540, 183] width 1038 height 133
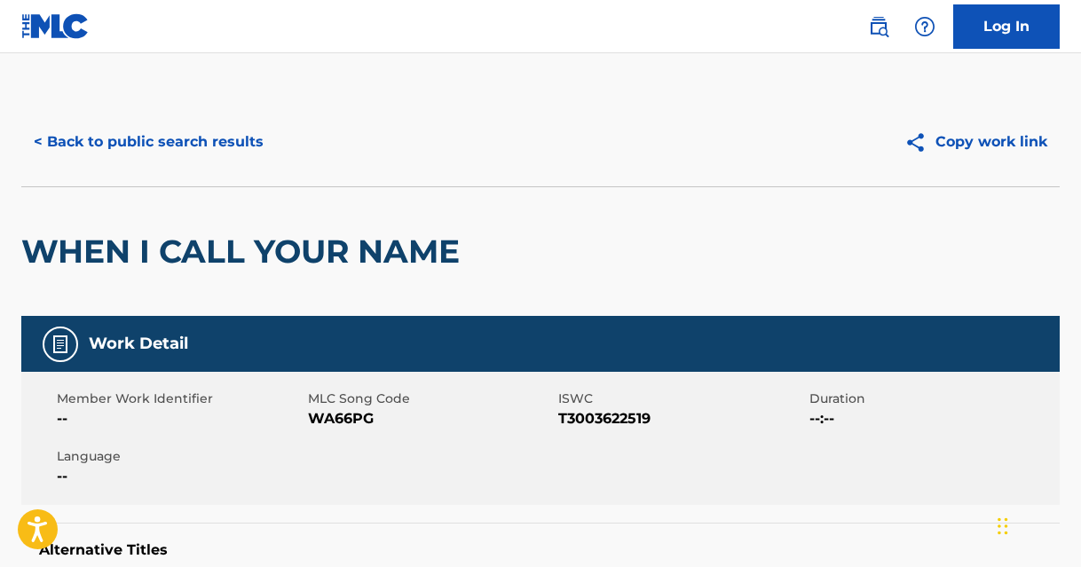
scroll to position [102, 0]
